Goal: Navigation & Orientation: Go to known website

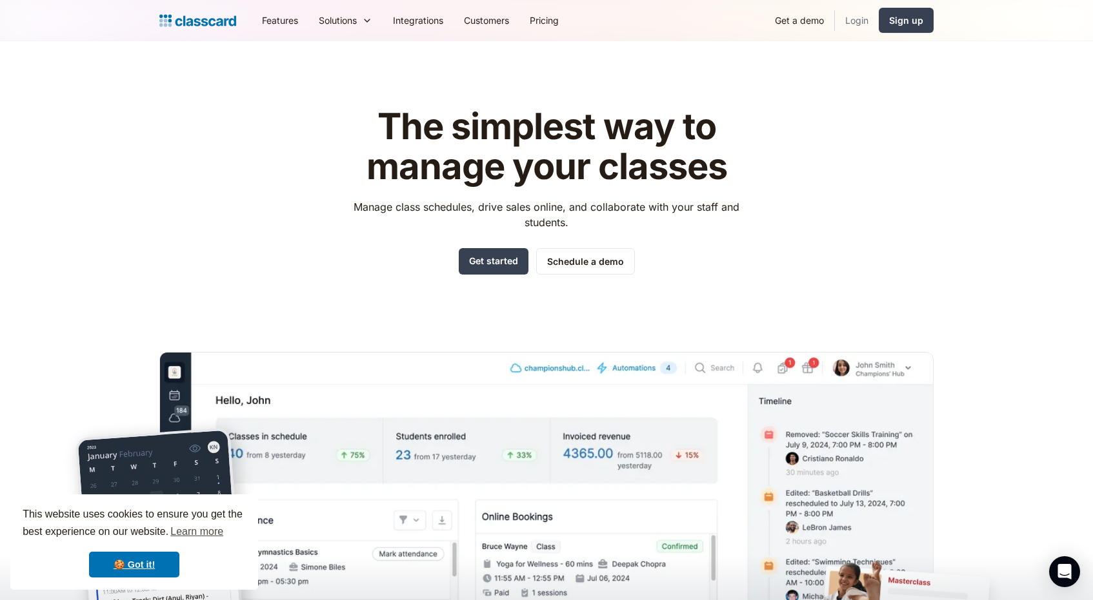
click at [862, 25] on link "Login" at bounding box center [857, 20] width 44 height 29
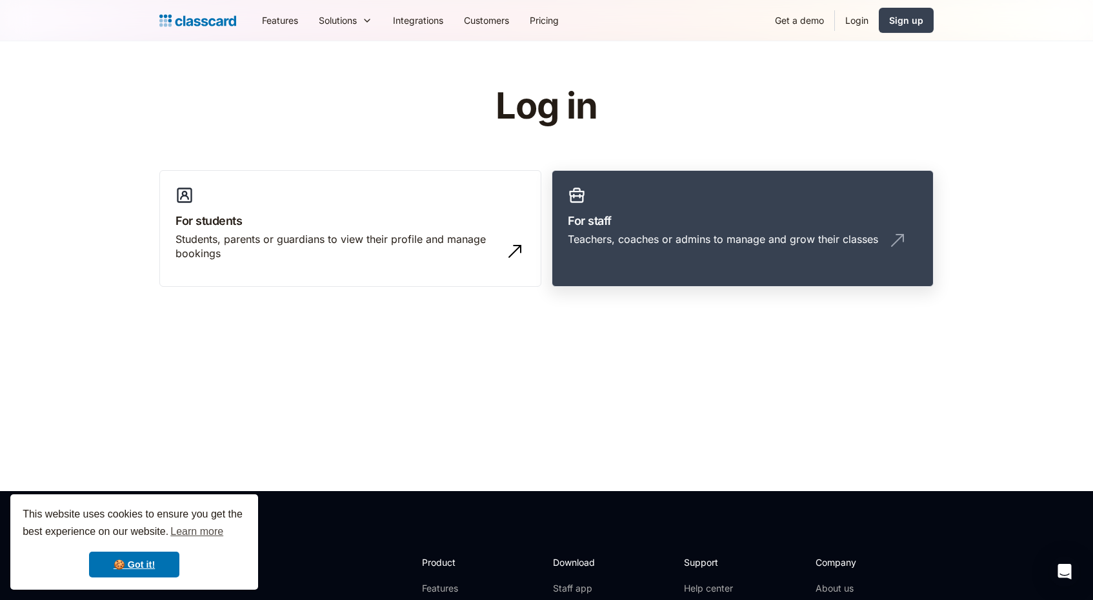
click at [753, 233] on div "Teachers, coaches or admins to manage and grow their classes" at bounding box center [723, 239] width 310 height 14
